Goal: Information Seeking & Learning: Compare options

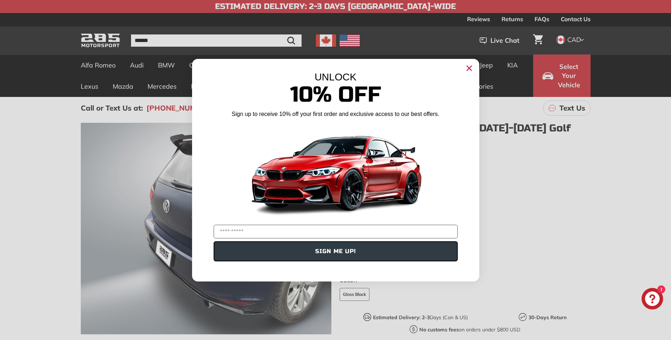
click at [467, 70] on circle "Close dialog" at bounding box center [468, 67] width 11 height 11
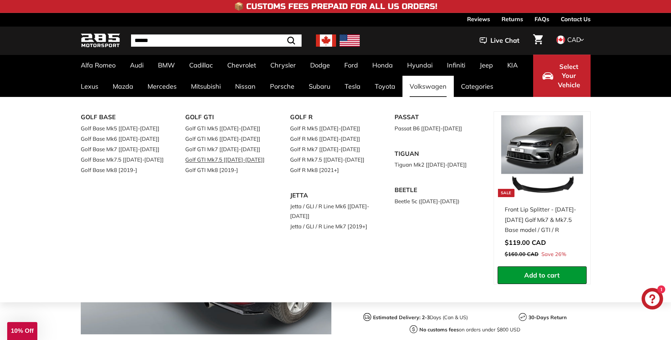
click at [223, 160] on link "Golf GTI Mk7.5 [[DATE]-[DATE]]" at bounding box center [227, 159] width 85 height 10
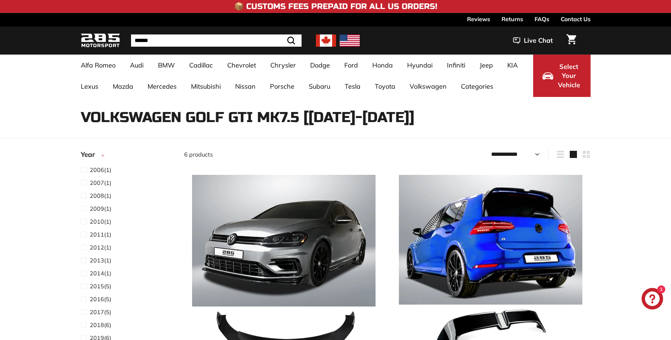
select select "**********"
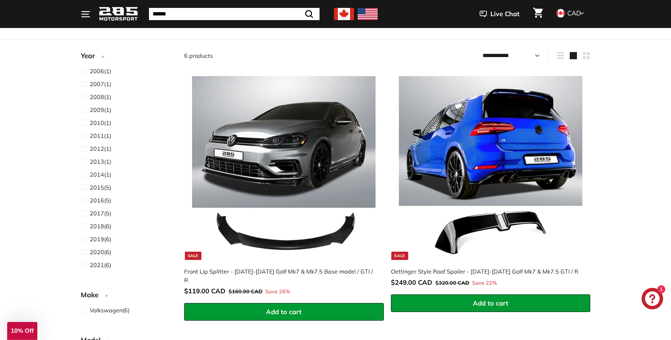
scroll to position [100, 0]
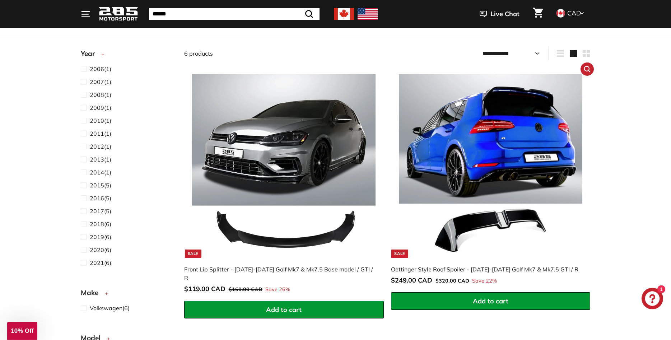
click at [529, 142] on img at bounding box center [490, 165] width 183 height 183
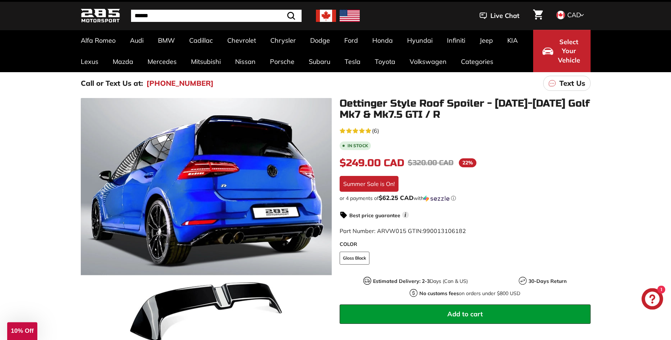
scroll to position [27, 0]
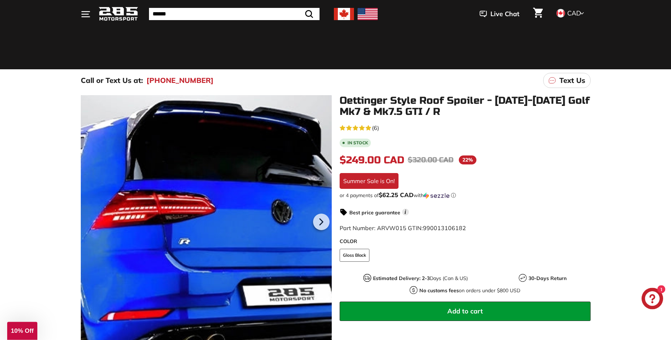
click at [263, 125] on div at bounding box center [206, 220] width 251 height 251
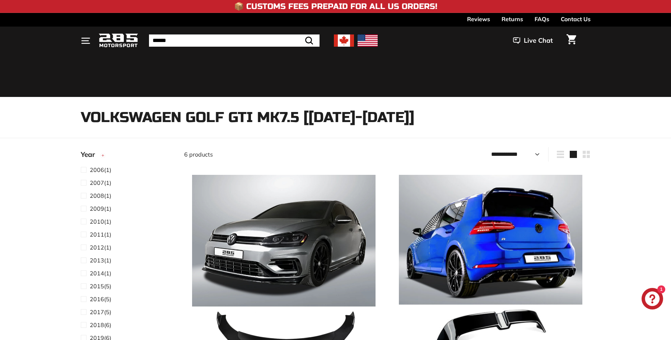
select select "**********"
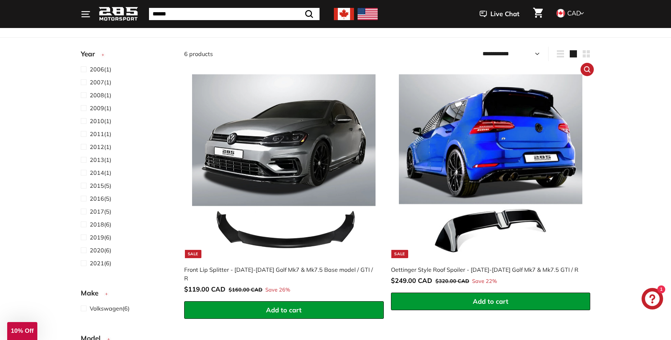
click at [543, 136] on img at bounding box center [490, 165] width 183 height 183
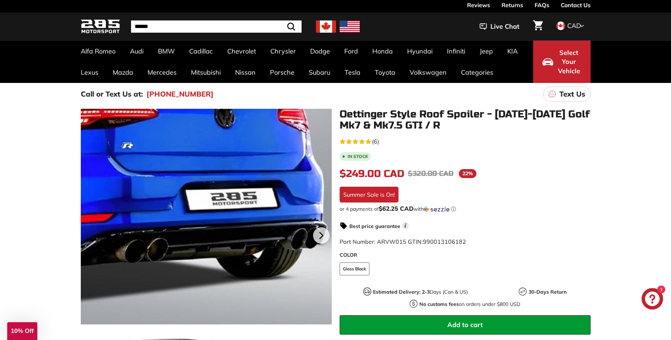
scroll to position [18, 0]
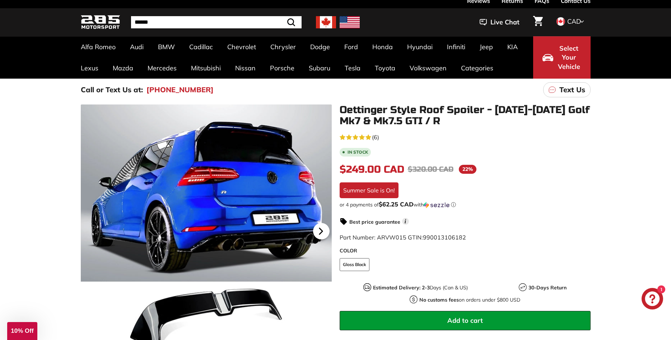
click at [325, 229] on icon at bounding box center [321, 231] width 17 height 17
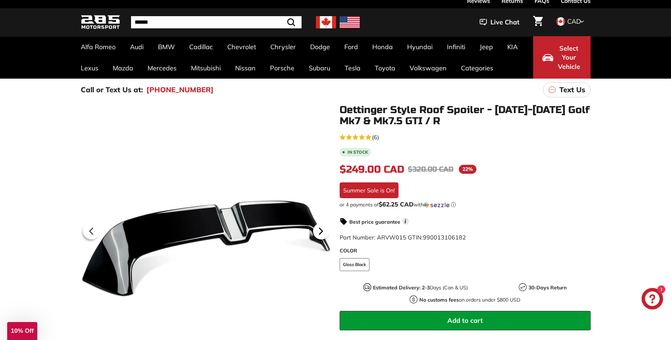
click at [325, 229] on icon at bounding box center [321, 231] width 17 height 17
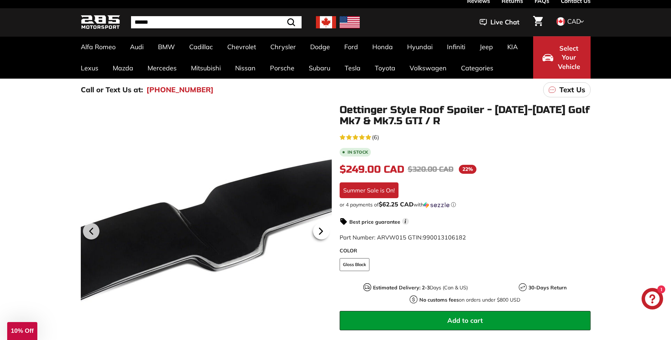
click at [325, 229] on icon at bounding box center [321, 231] width 17 height 17
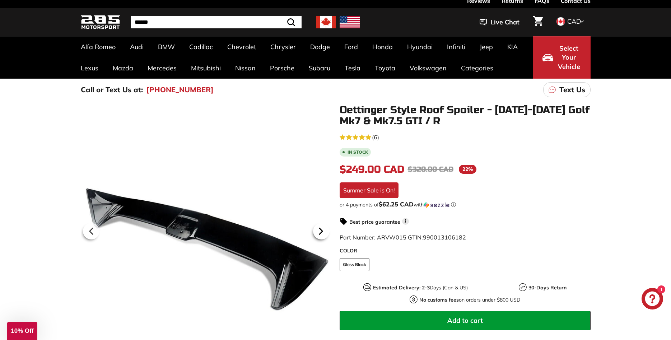
click at [325, 229] on icon at bounding box center [321, 231] width 17 height 17
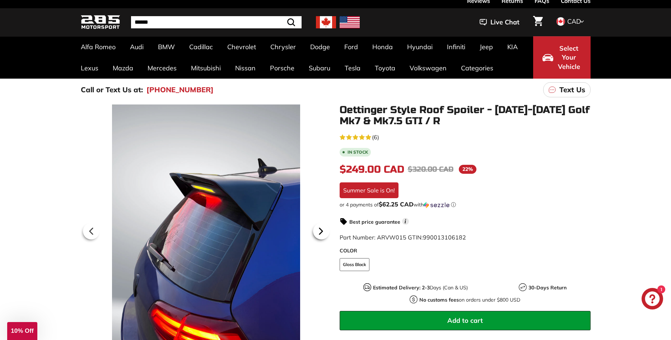
click at [325, 229] on icon at bounding box center [321, 231] width 17 height 17
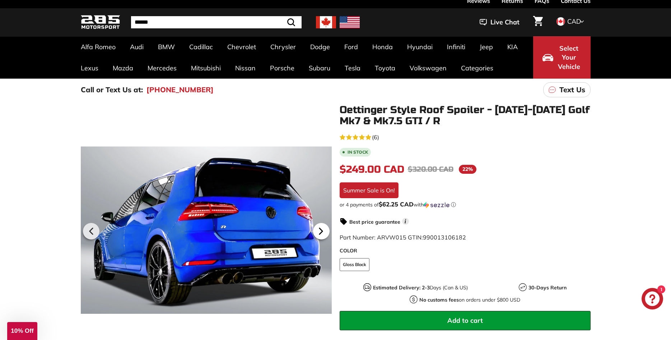
scroll to position [0, 29]
click at [325, 229] on icon at bounding box center [321, 231] width 17 height 17
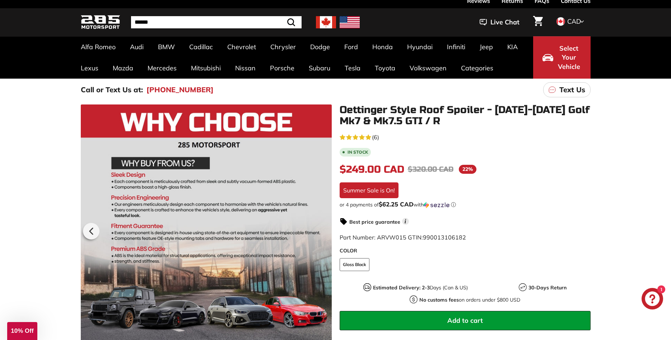
click at [325, 229] on div at bounding box center [206, 229] width 251 height 251
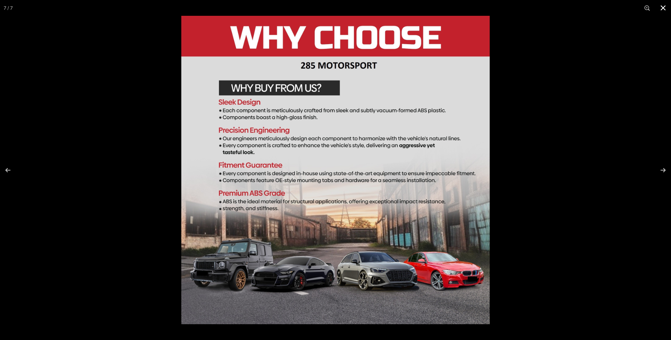
click at [662, 7] on button at bounding box center [663, 8] width 16 height 16
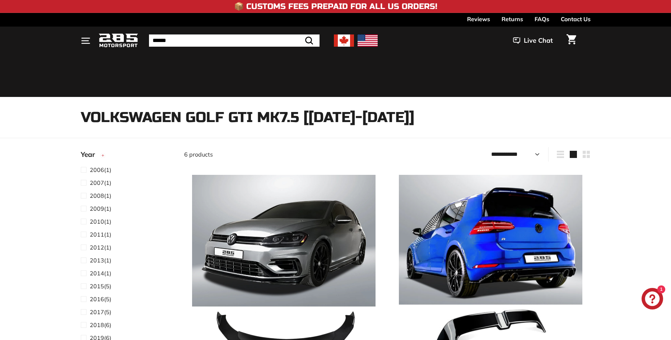
select select "**********"
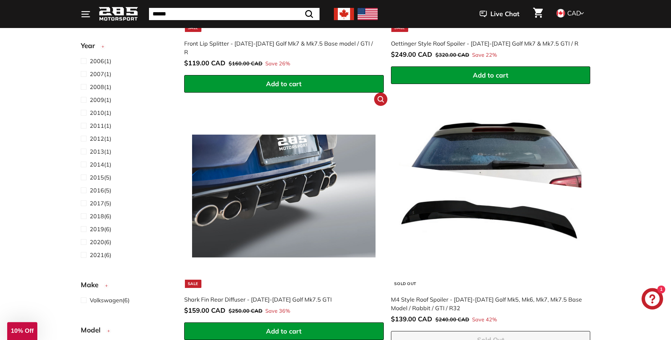
scroll to position [329, 0]
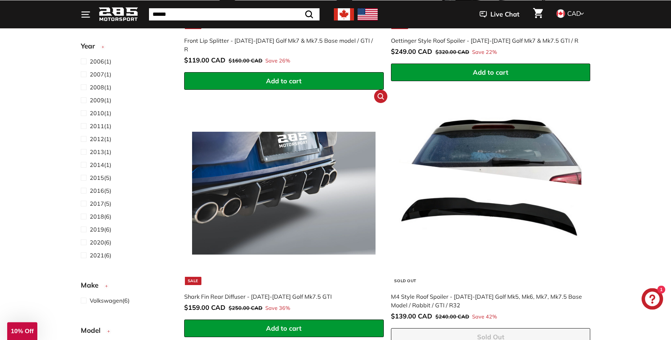
click at [263, 187] on img at bounding box center [283, 192] width 183 height 183
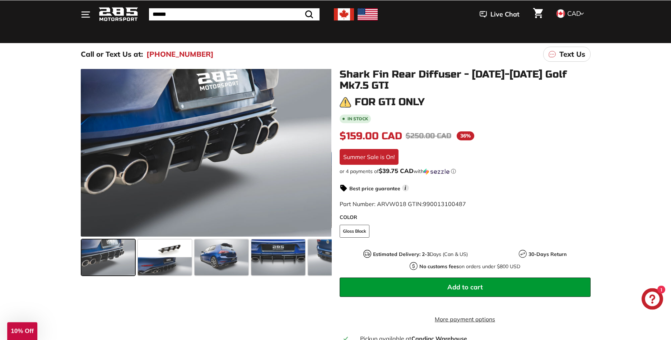
scroll to position [55, 0]
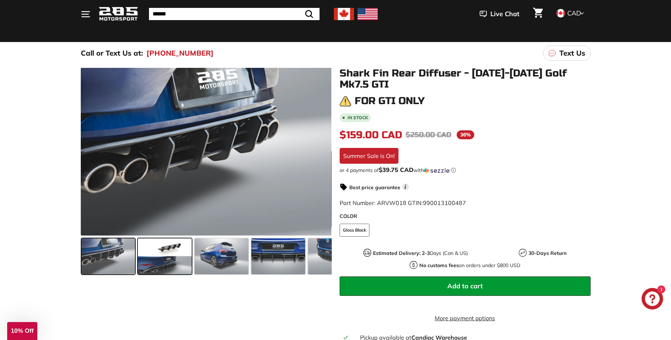
click at [157, 251] on span at bounding box center [165, 256] width 54 height 36
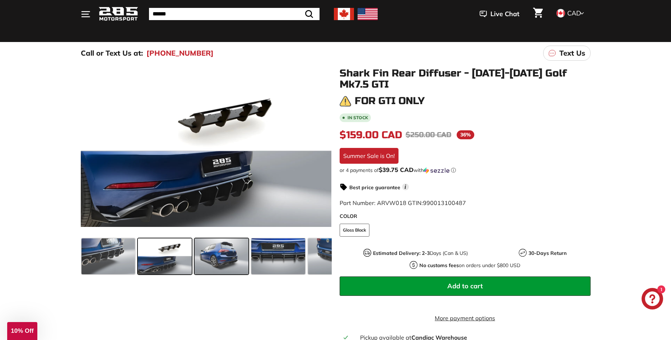
click at [228, 247] on span at bounding box center [222, 256] width 54 height 36
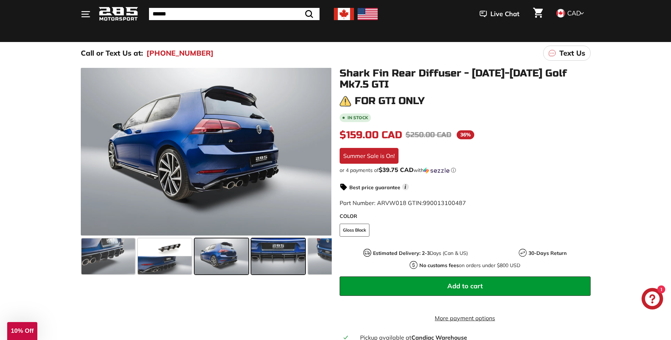
click at [273, 248] on span at bounding box center [278, 256] width 54 height 36
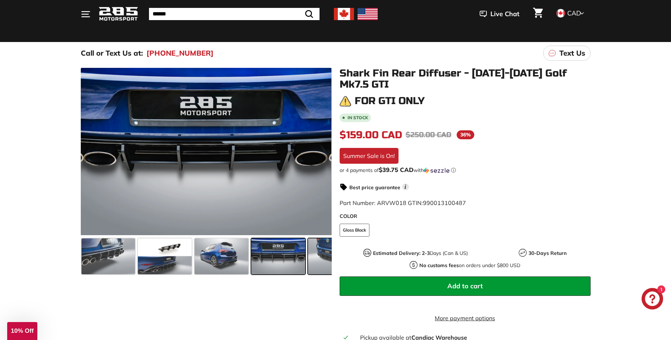
click at [311, 245] on span at bounding box center [335, 256] width 54 height 36
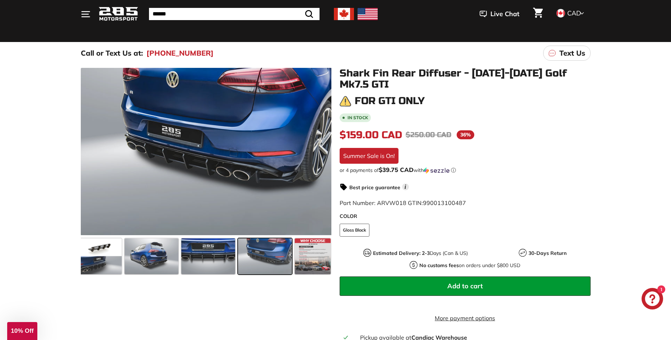
scroll to position [0, 70]
click at [109, 249] on span at bounding box center [94, 256] width 54 height 36
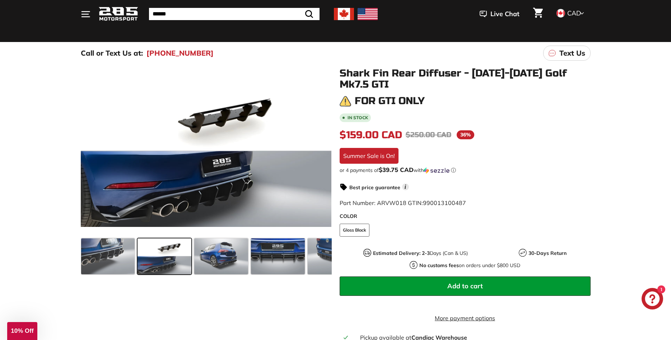
scroll to position [0, 0]
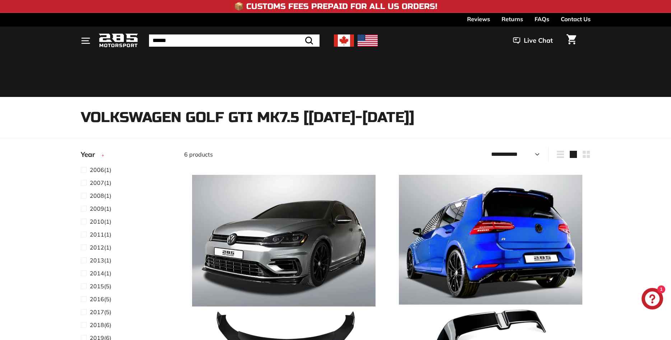
select select "**********"
